Goal: Complete application form: Complete application form

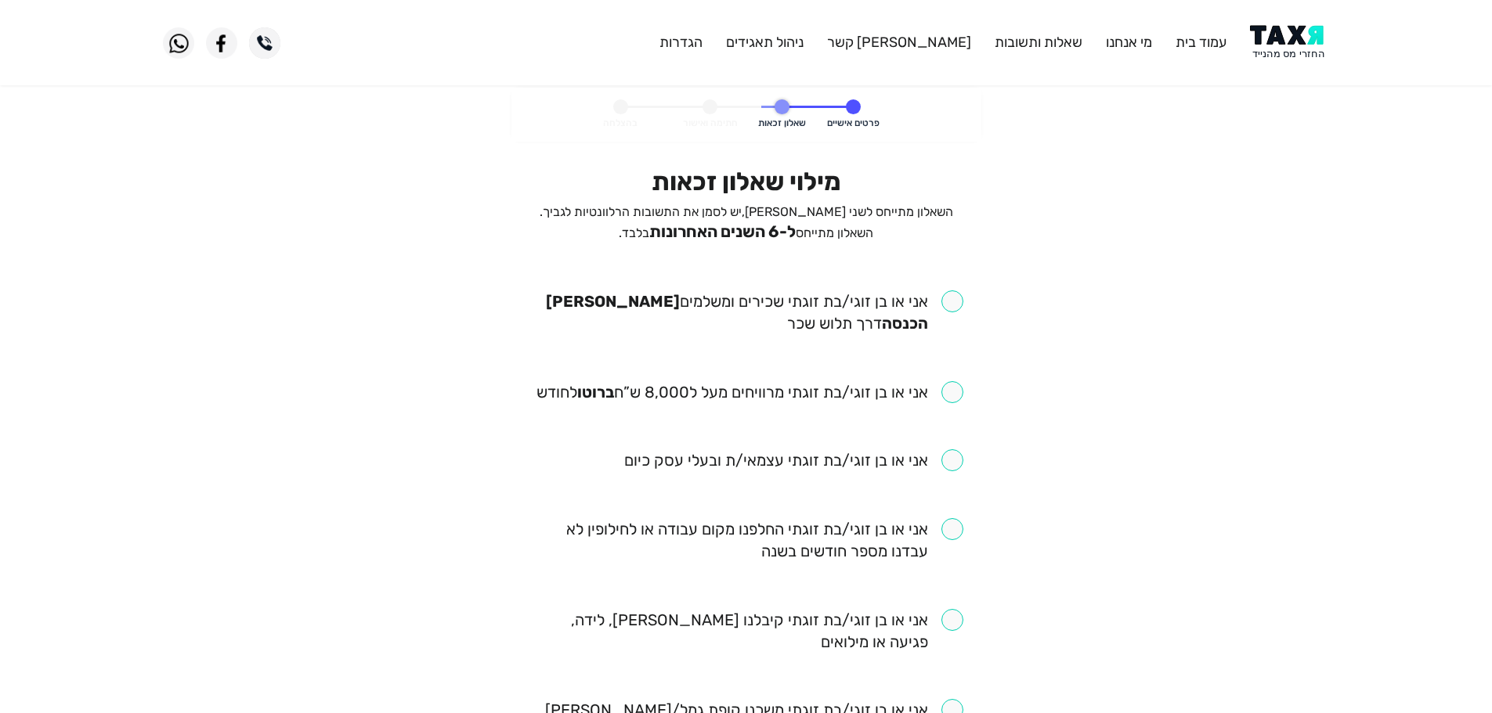
click at [953, 309] on input "checkbox" at bounding box center [746, 313] width 434 height 44
checkbox input "true"
click at [954, 397] on input "checkbox" at bounding box center [749, 392] width 427 height 22
checkbox input "true"
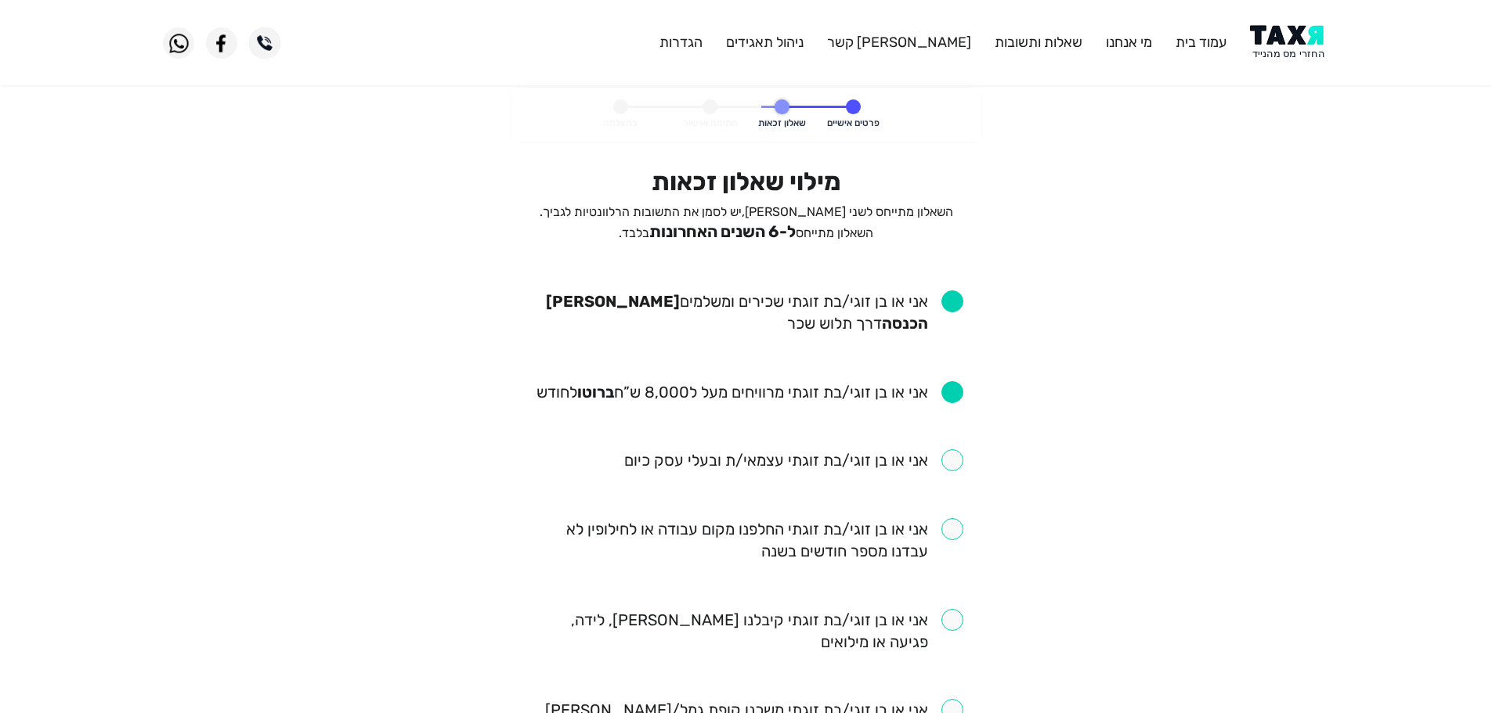
click at [950, 536] on input "checkbox" at bounding box center [746, 540] width 434 height 44
checkbox input "true"
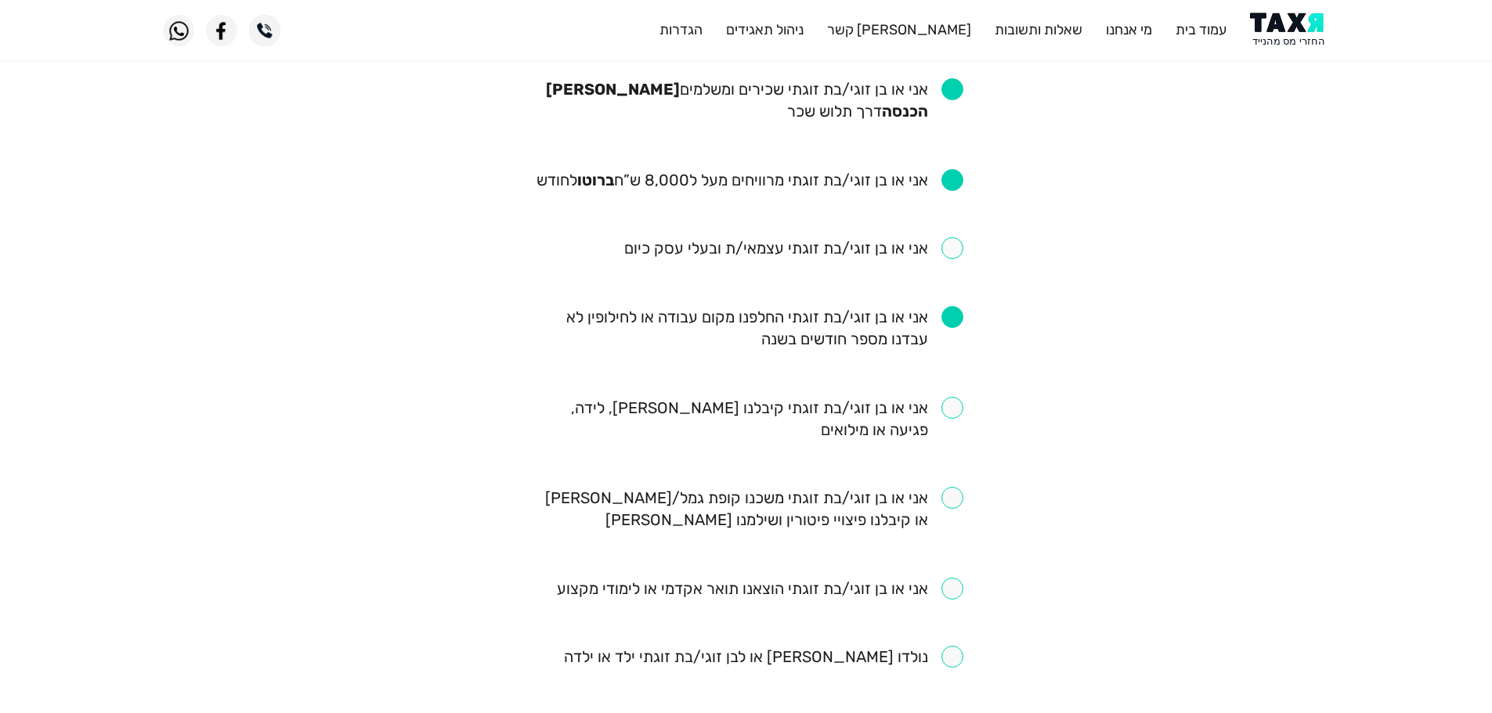
scroll to position [235, 0]
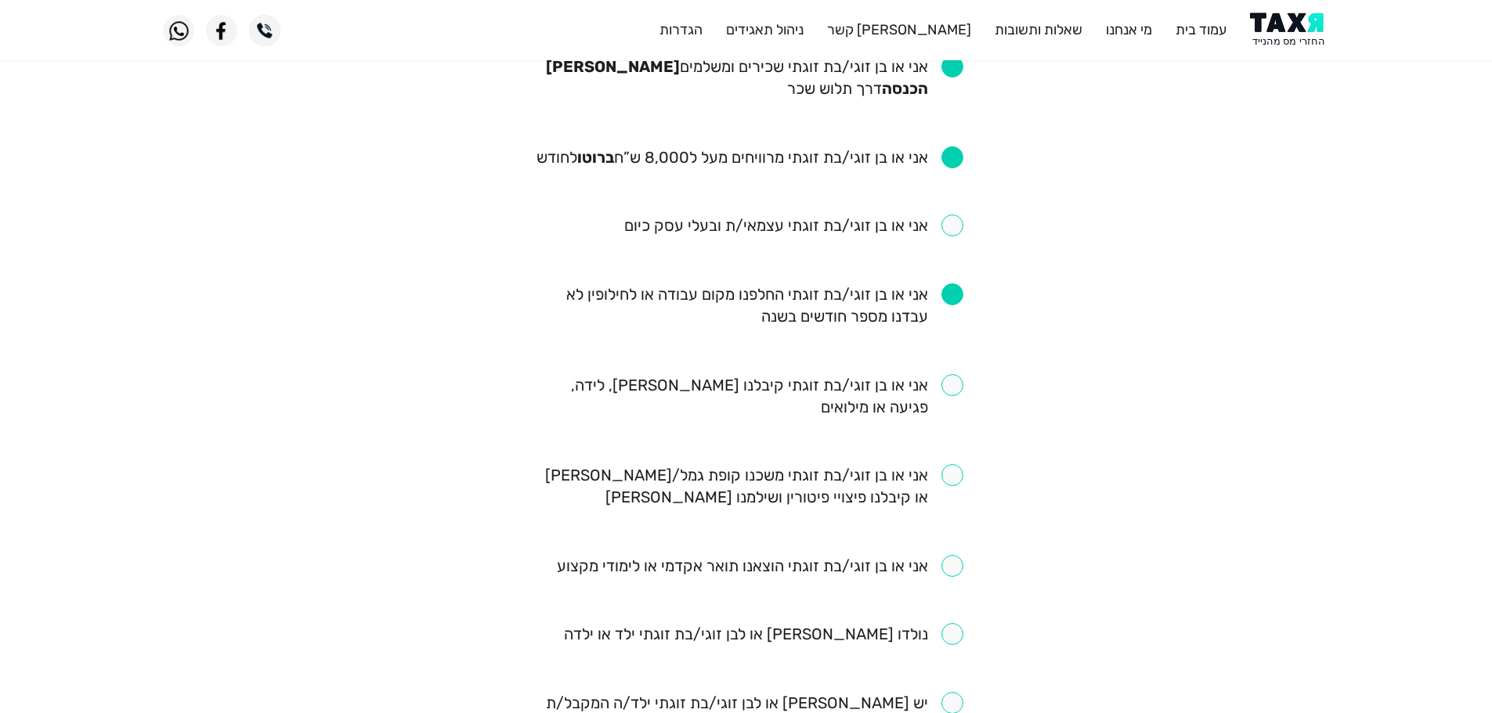
click at [948, 392] on input "checkbox" at bounding box center [746, 396] width 434 height 44
checkbox input "true"
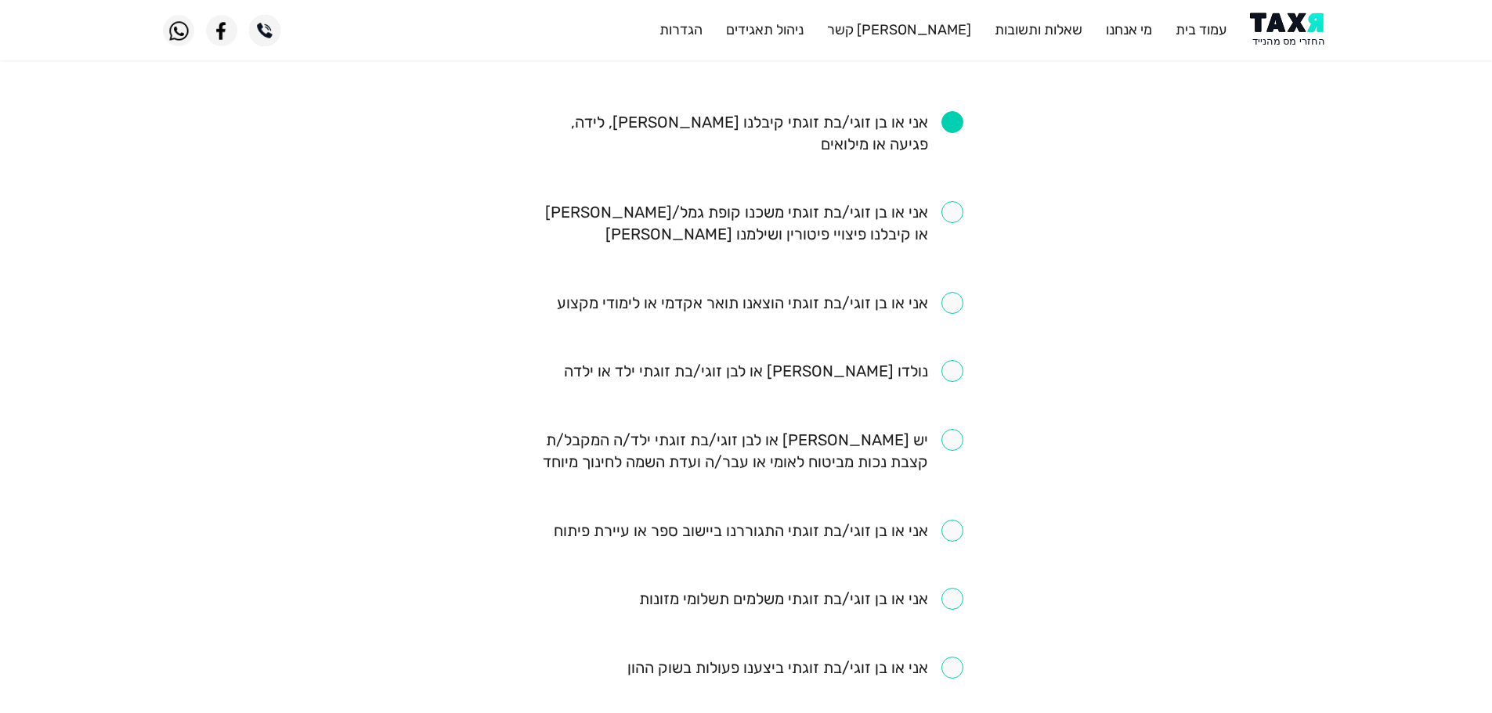
scroll to position [470, 0]
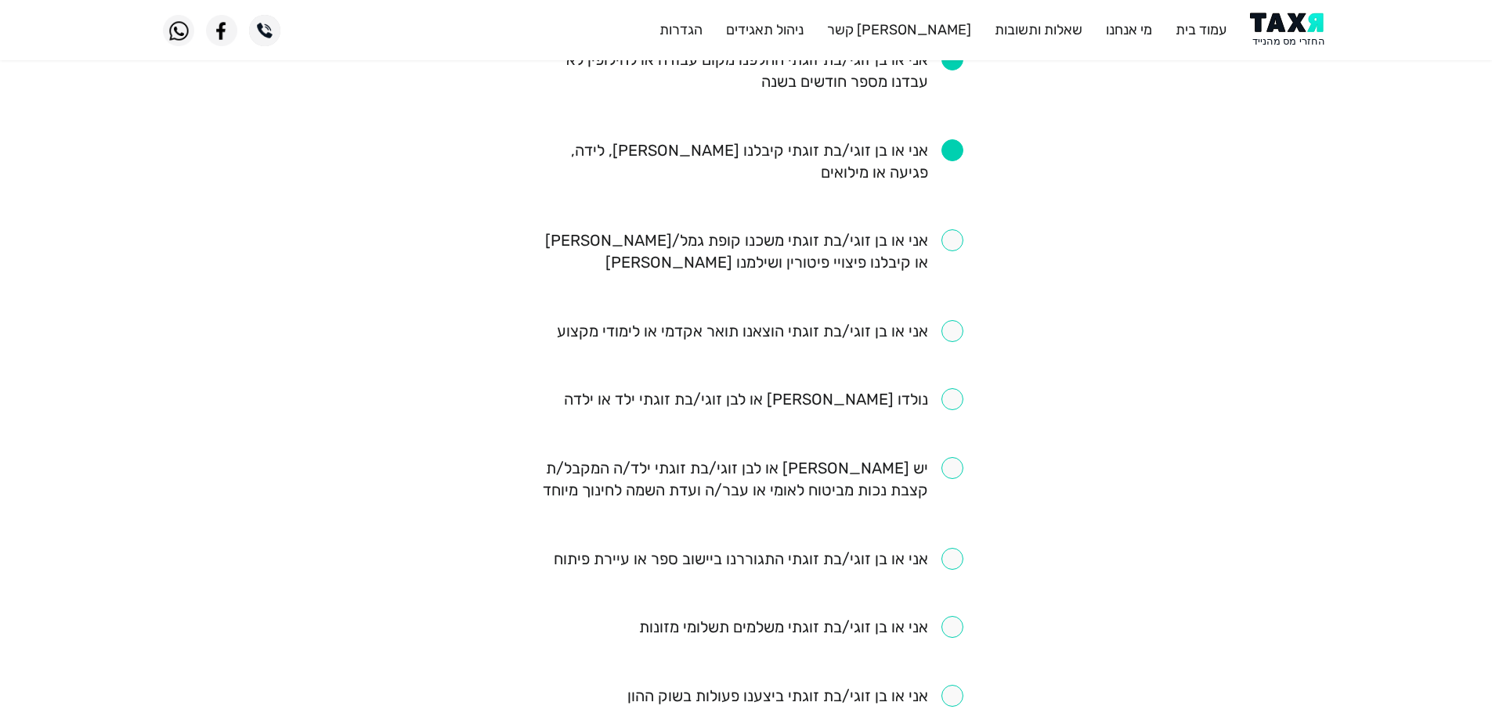
click at [948, 405] on input "checkbox" at bounding box center [763, 399] width 399 height 22
checkbox input "true"
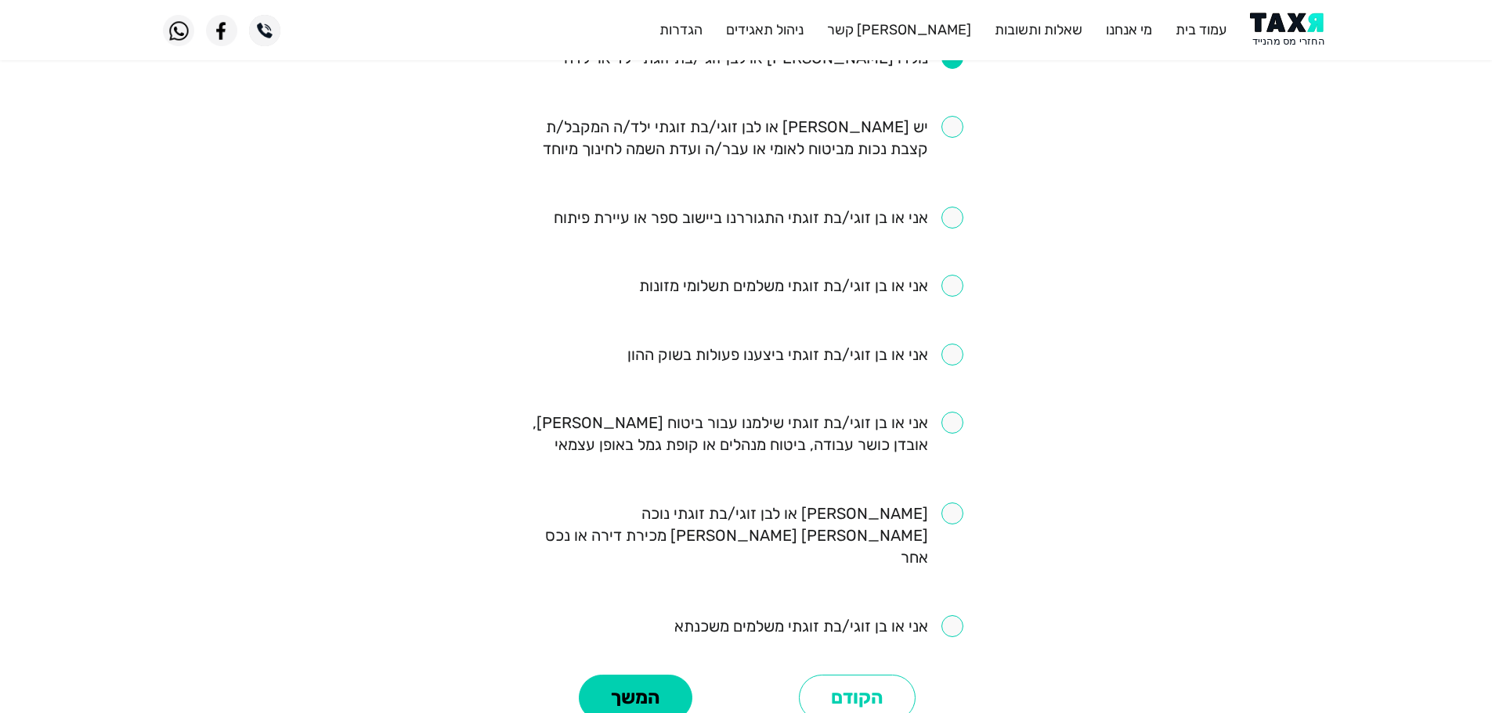
scroll to position [783, 0]
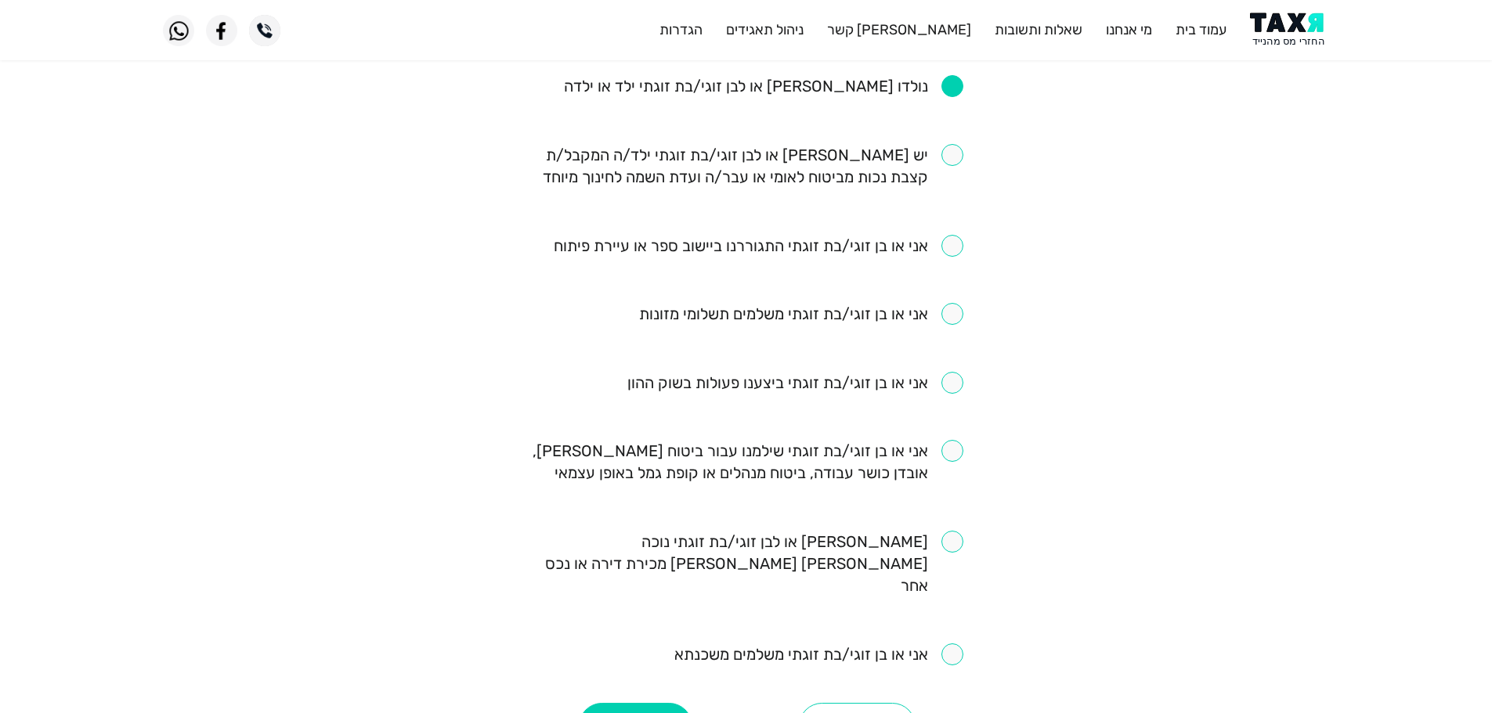
click at [951, 245] on input "checkbox" at bounding box center [759, 246] width 410 height 22
checkbox input "true"
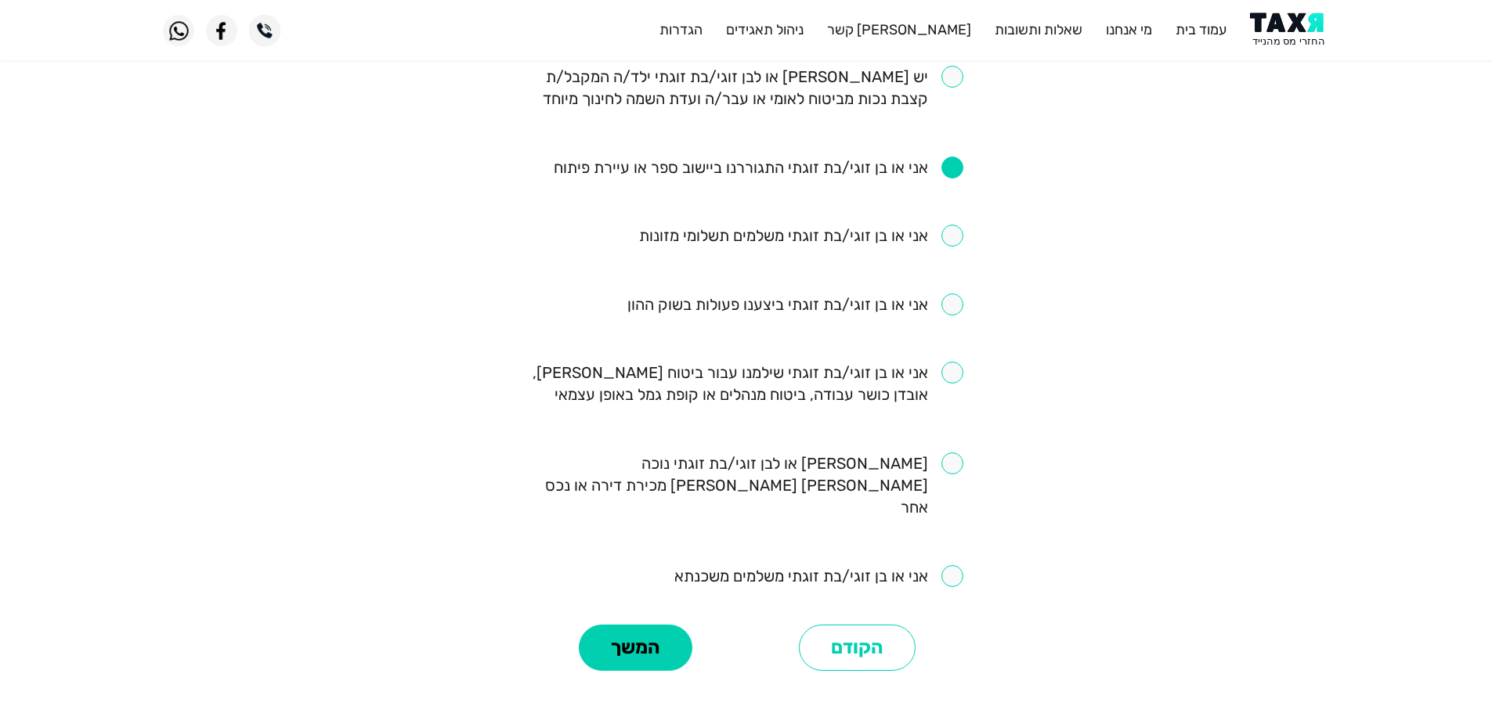
click at [942, 378] on input "checkbox" at bounding box center [746, 384] width 434 height 44
checkbox input "true"
click at [671, 635] on button "המשך" at bounding box center [636, 648] width 114 height 47
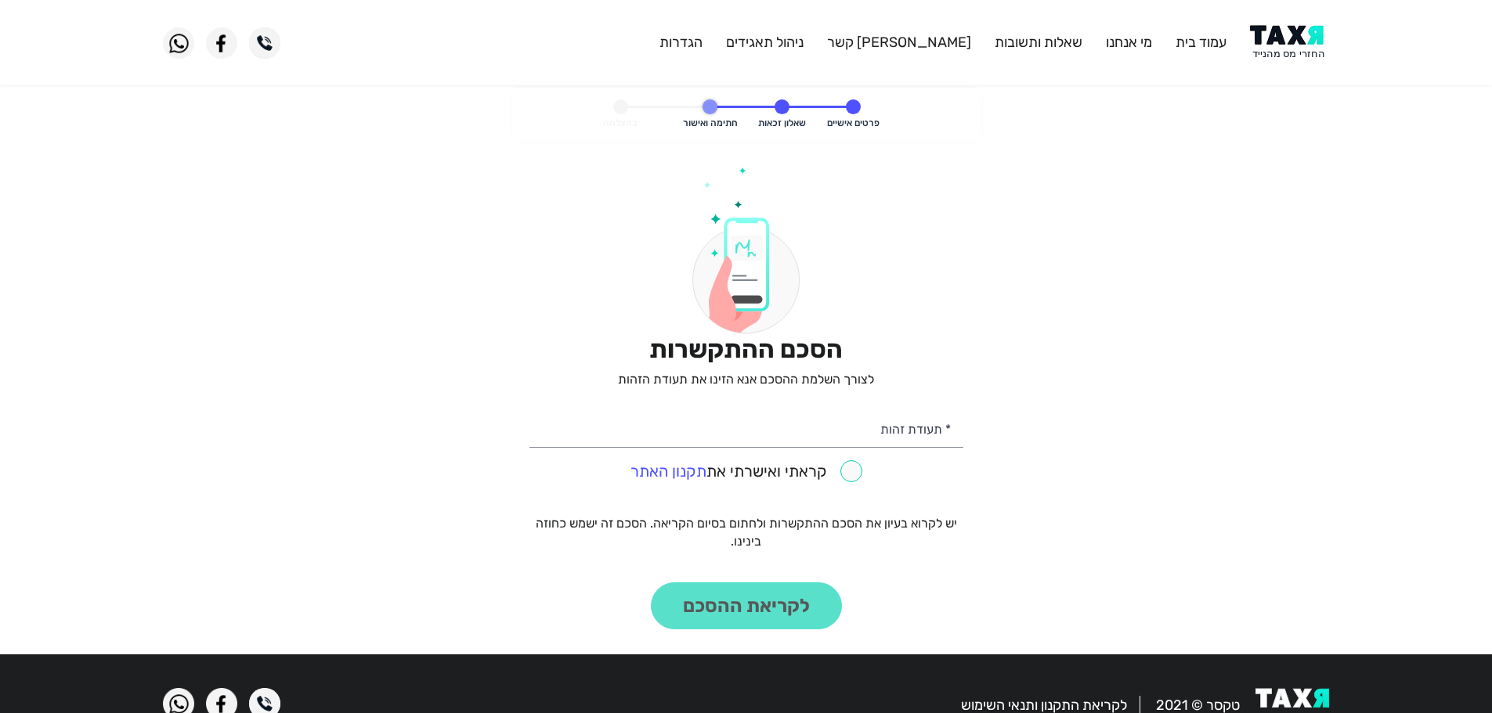
click at [1298, 38] on img at bounding box center [1289, 42] width 79 height 35
click at [744, 433] on input "* תעודת זהות" at bounding box center [746, 428] width 434 height 40
paste input "213632565"
type input "213632565"
click at [847, 470] on input "checkbox" at bounding box center [746, 471] width 232 height 22
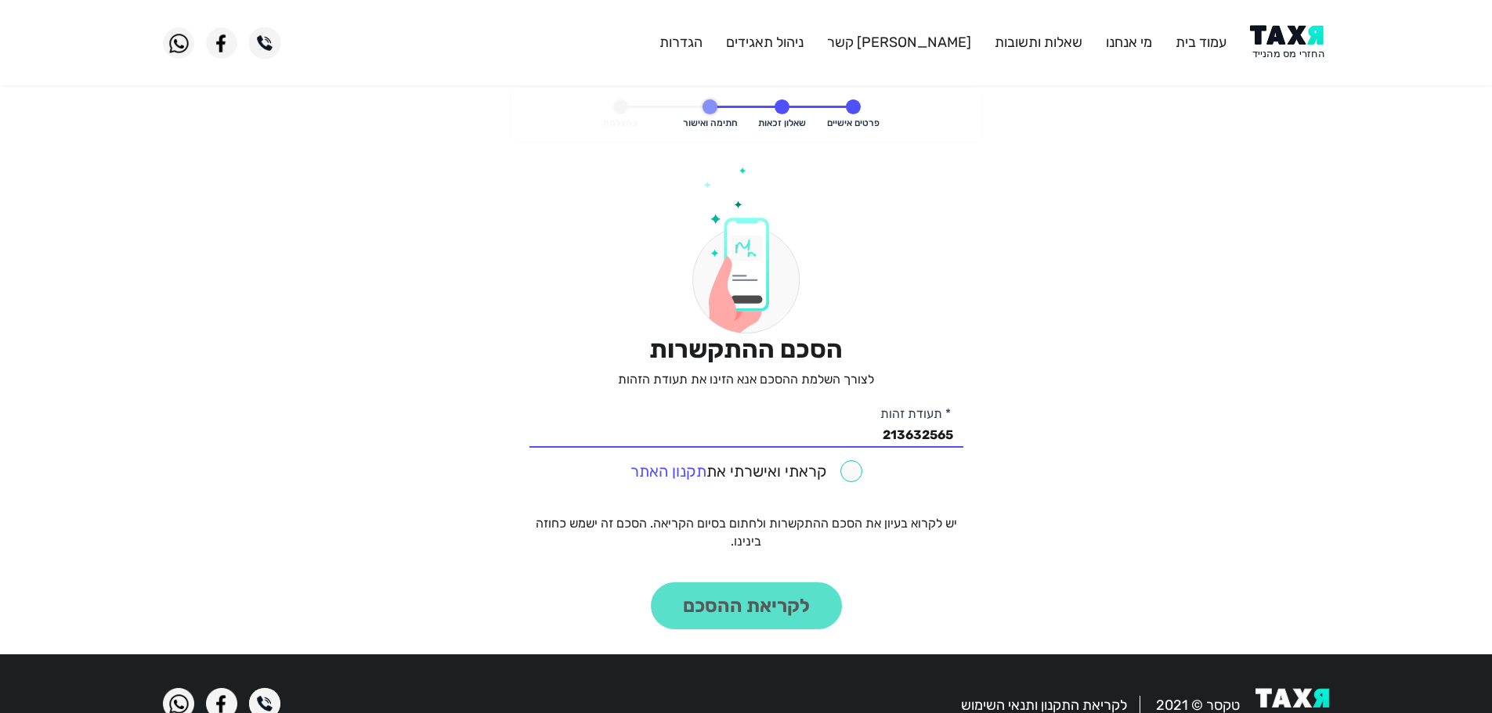
checkbox input "true"
click at [812, 607] on button "לקריאת ההסכם" at bounding box center [746, 606] width 191 height 47
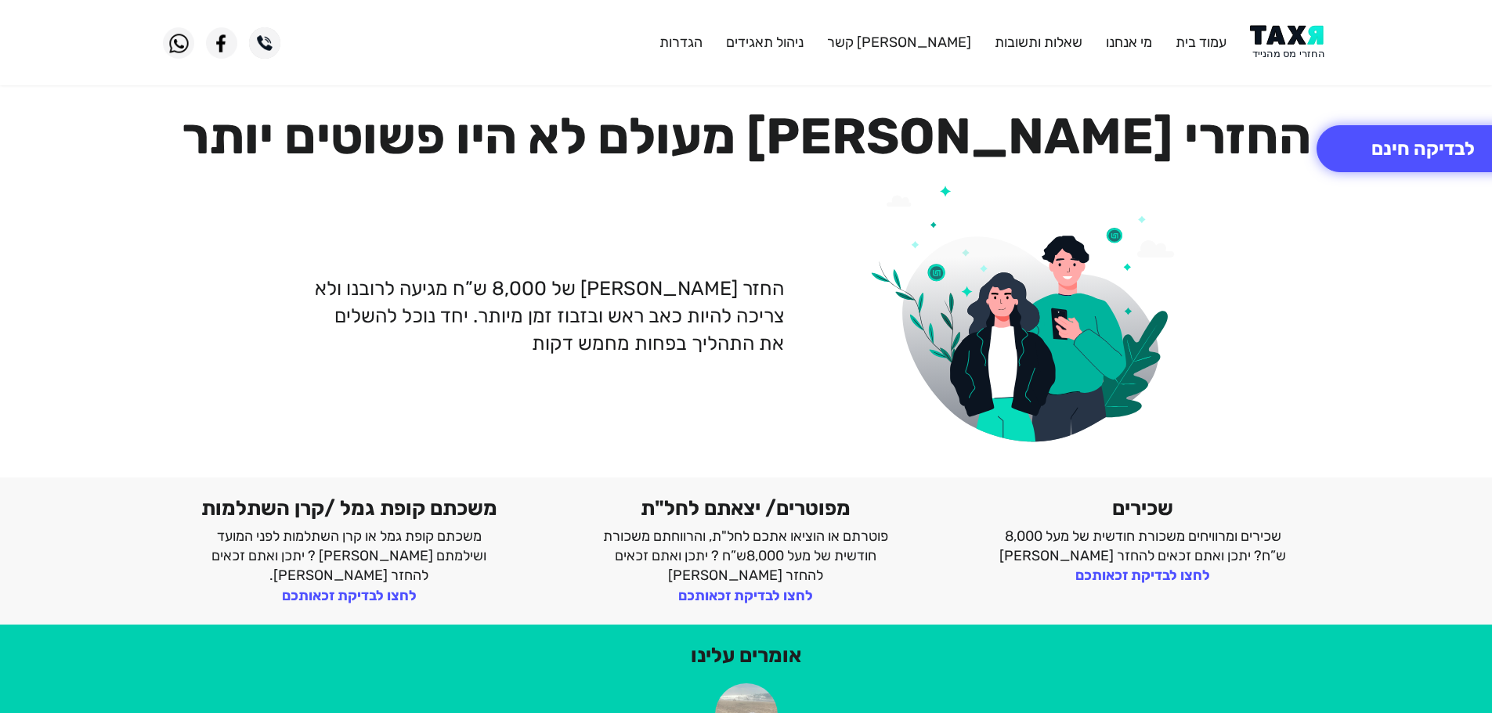
click at [1290, 39] on img at bounding box center [1289, 42] width 79 height 35
click at [1291, 48] on img at bounding box center [1289, 42] width 79 height 35
click at [1287, 40] on img at bounding box center [1289, 42] width 79 height 35
click at [1280, 38] on img at bounding box center [1289, 42] width 79 height 35
click at [1271, 38] on img at bounding box center [1289, 42] width 79 height 35
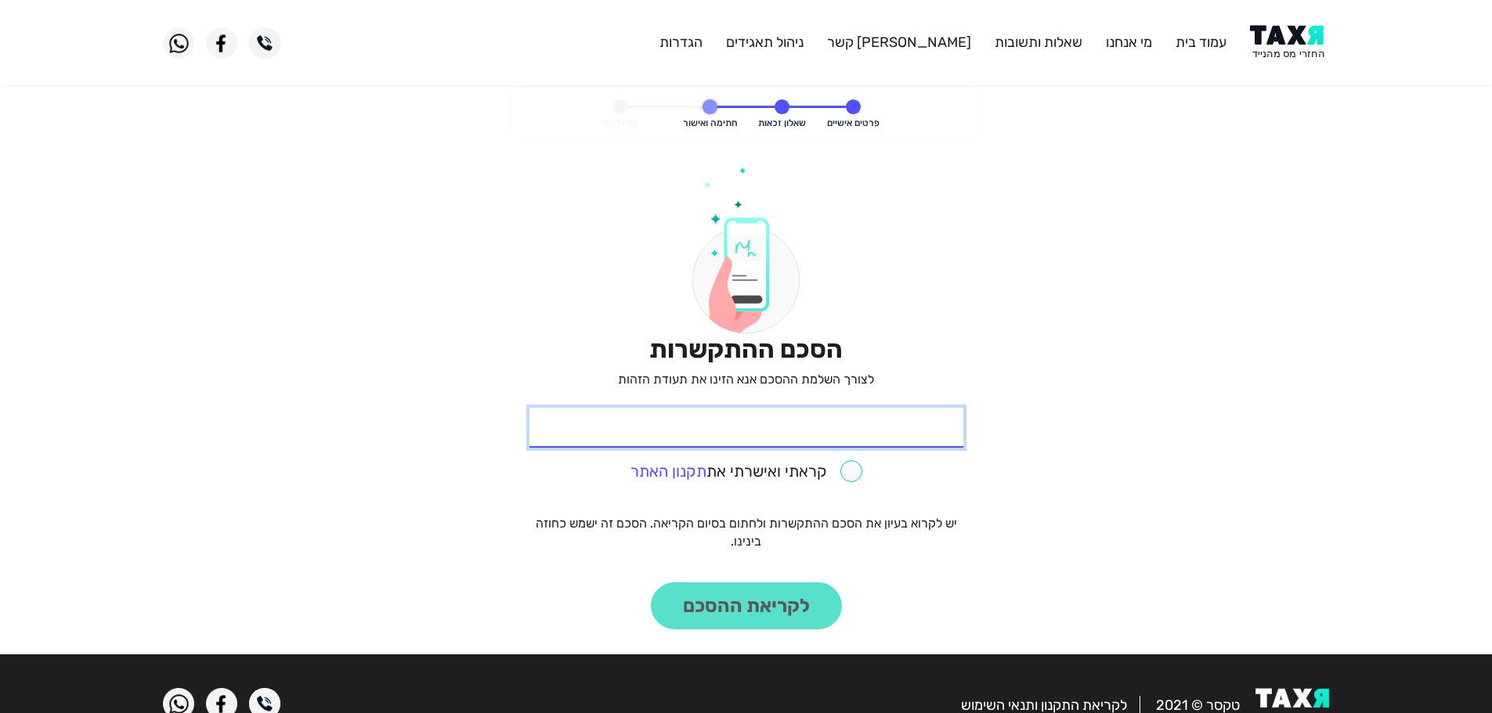
click at [805, 421] on input "* תעודת זהות" at bounding box center [746, 428] width 434 height 40
paste input "213632565"
type input "213632565"
click at [854, 471] on input "checkbox" at bounding box center [746, 471] width 232 height 22
checkbox input "true"
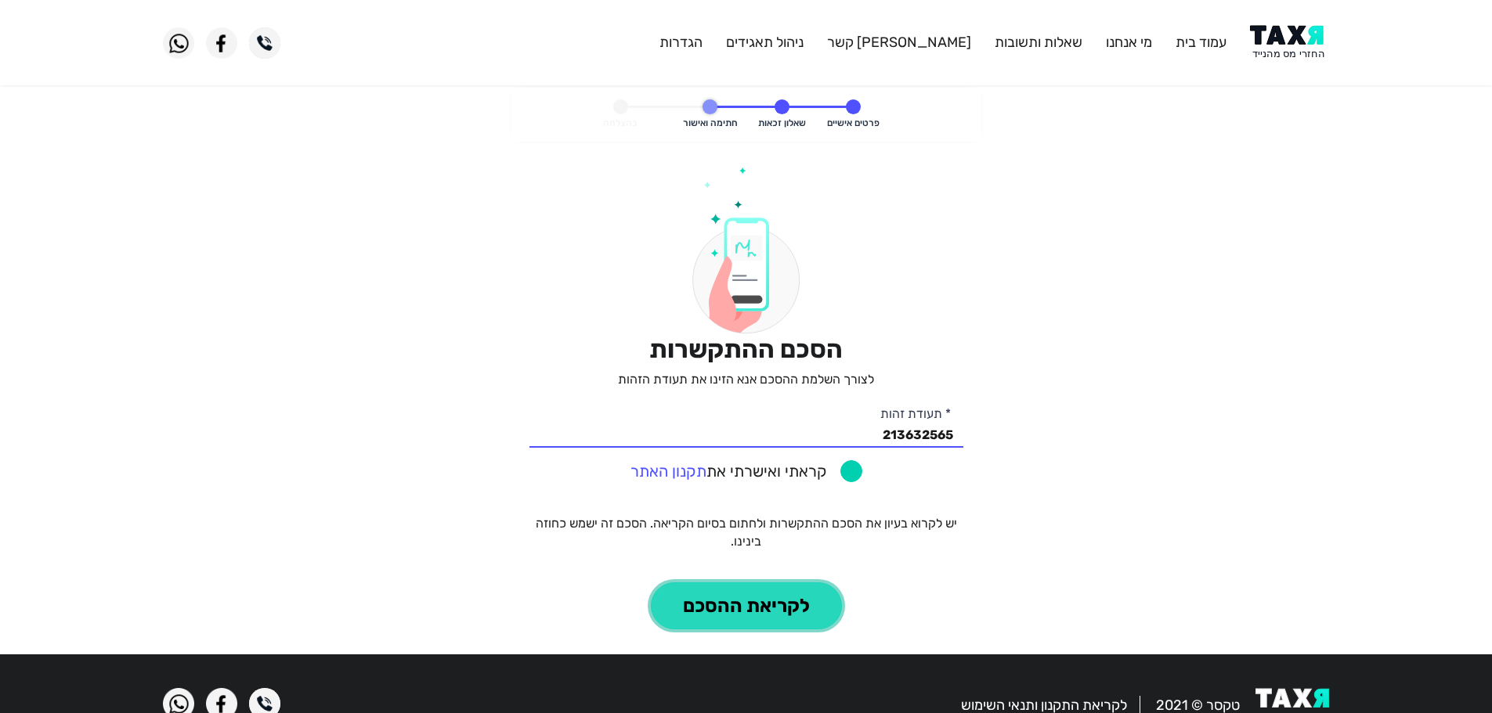
click at [825, 607] on button "לקריאת ההסכם" at bounding box center [746, 606] width 191 height 47
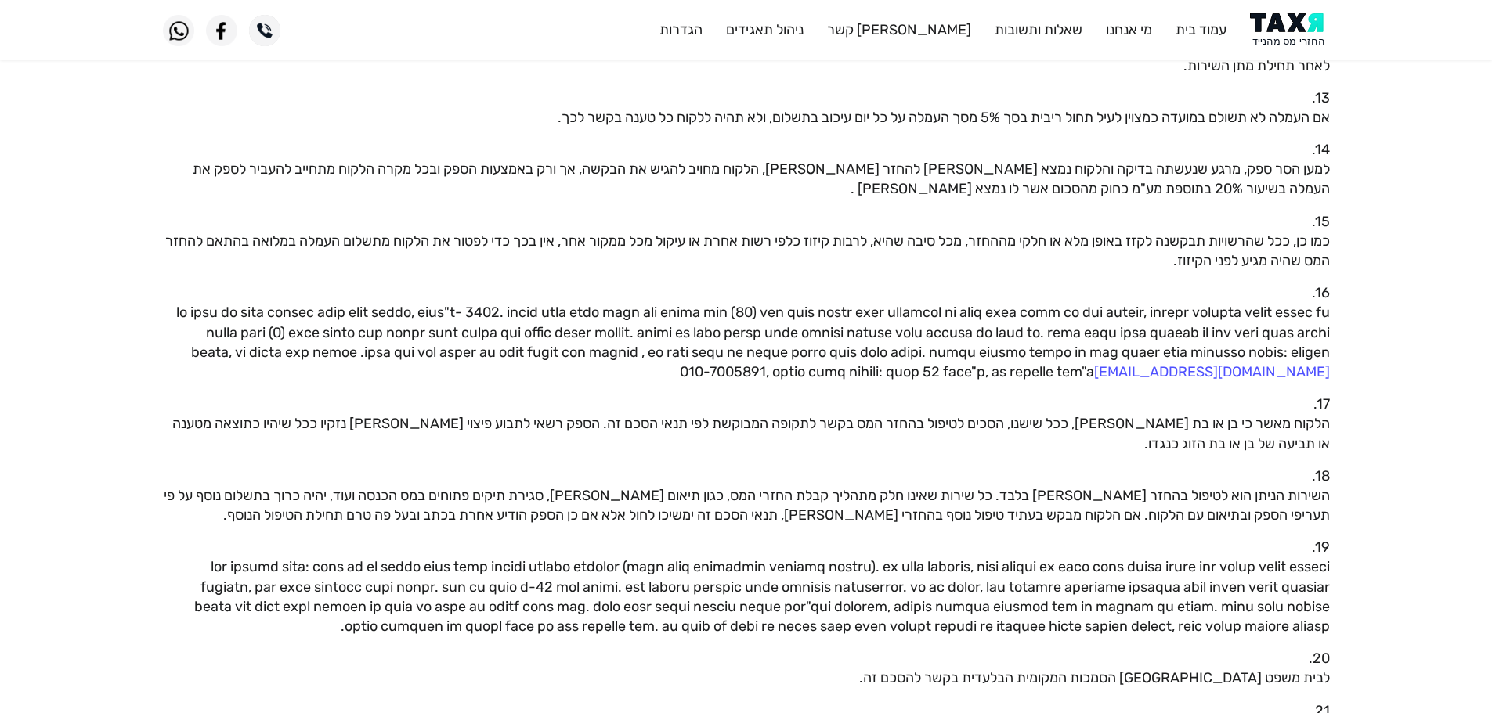
scroll to position [1388, 0]
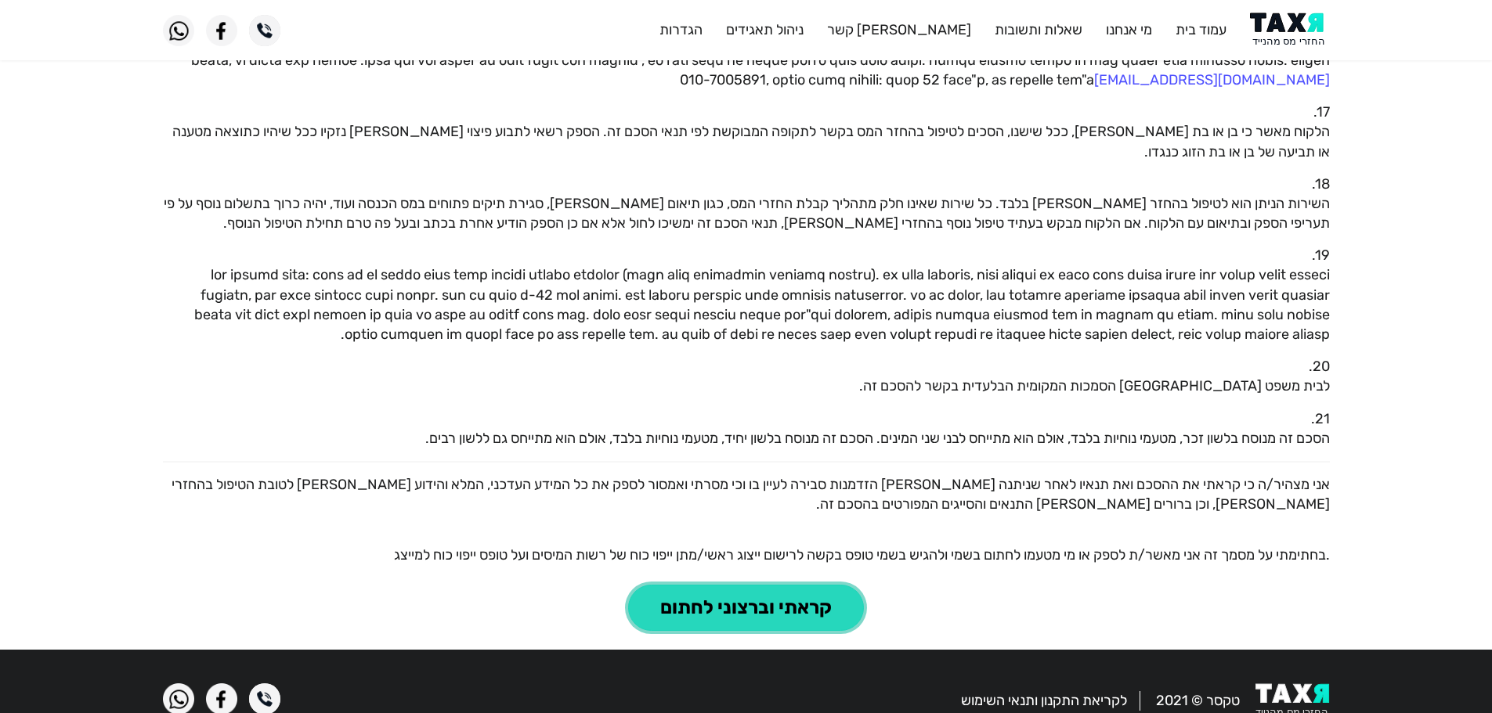
click at [842, 585] on button "קראתי וברצוני לחתום" at bounding box center [746, 608] width 236 height 47
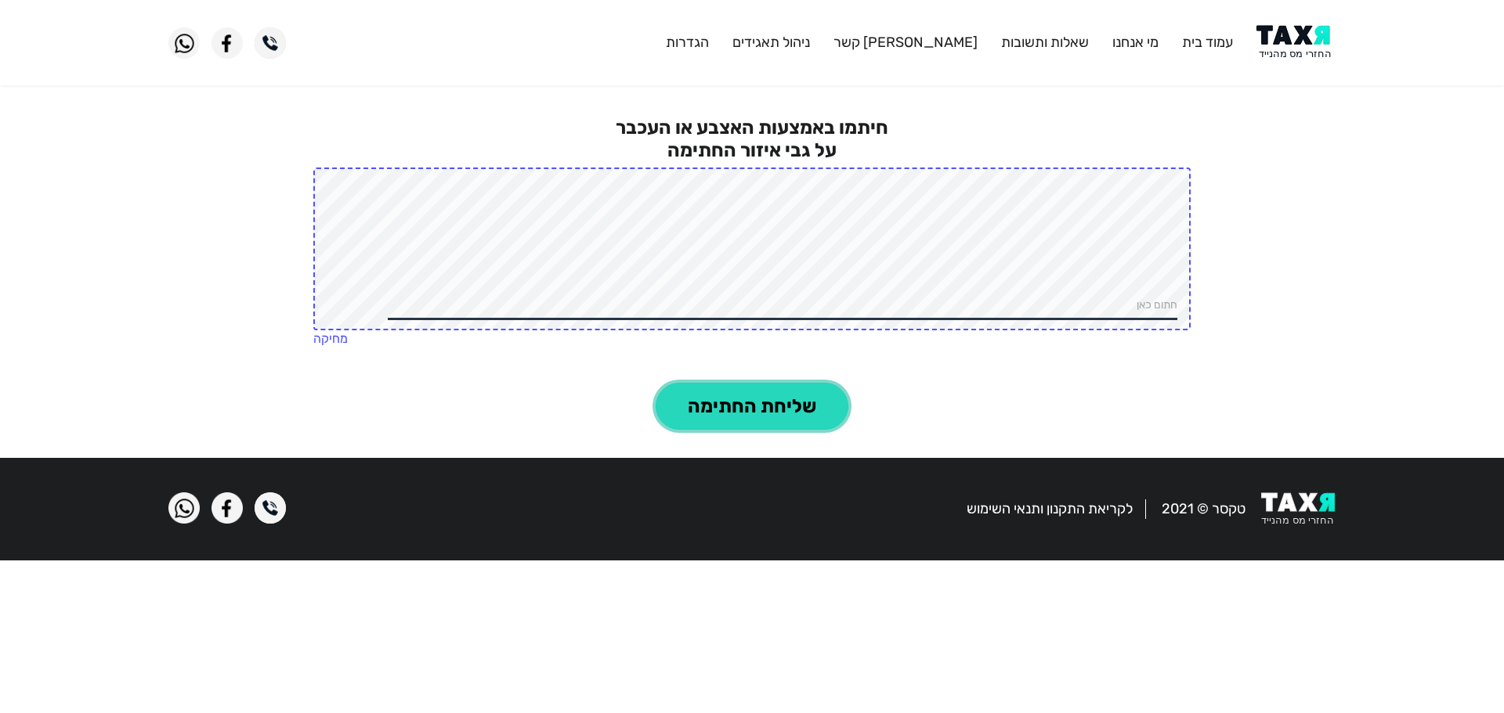
click at [784, 395] on button "שליחת החתימה" at bounding box center [751, 406] width 193 height 47
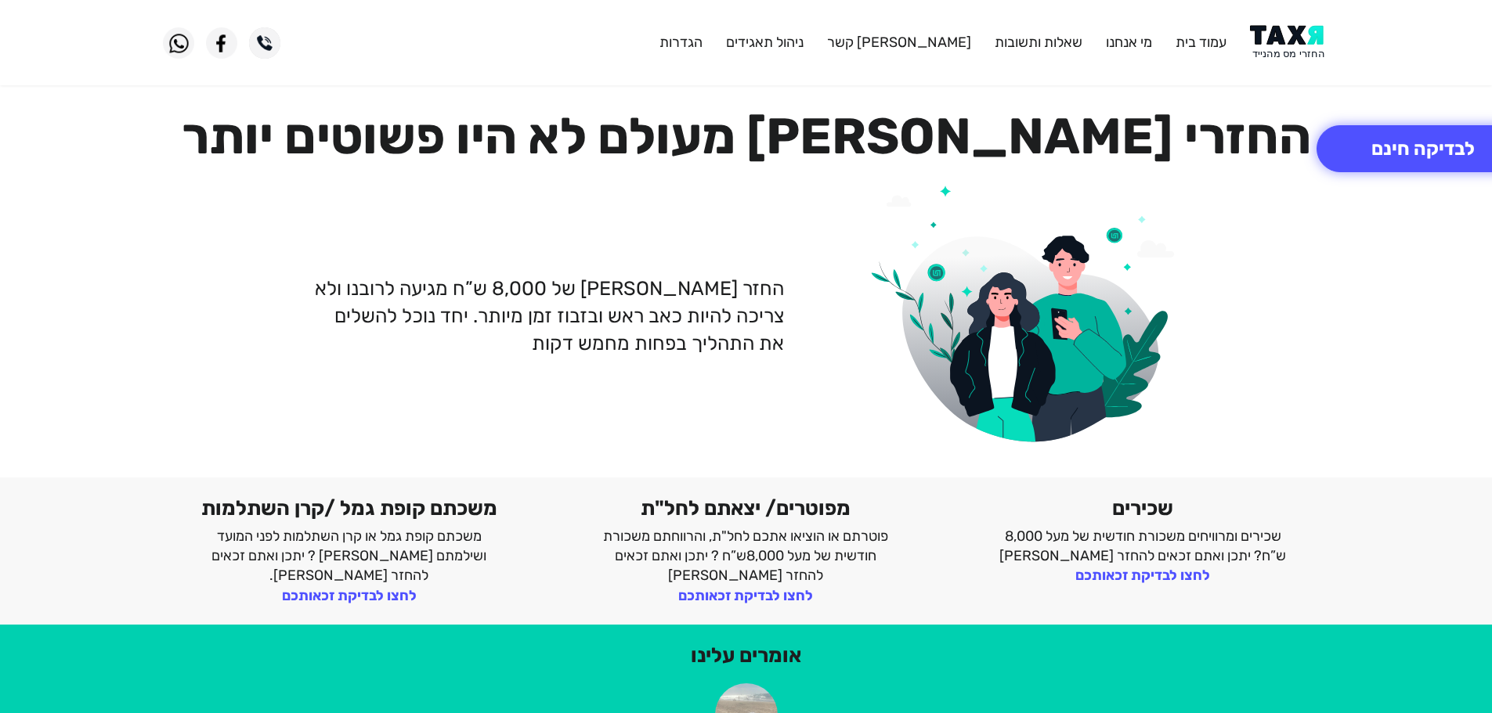
click at [1270, 45] on img at bounding box center [1289, 42] width 79 height 35
click at [1280, 45] on img at bounding box center [1289, 42] width 79 height 35
